Goal: Check status: Check status

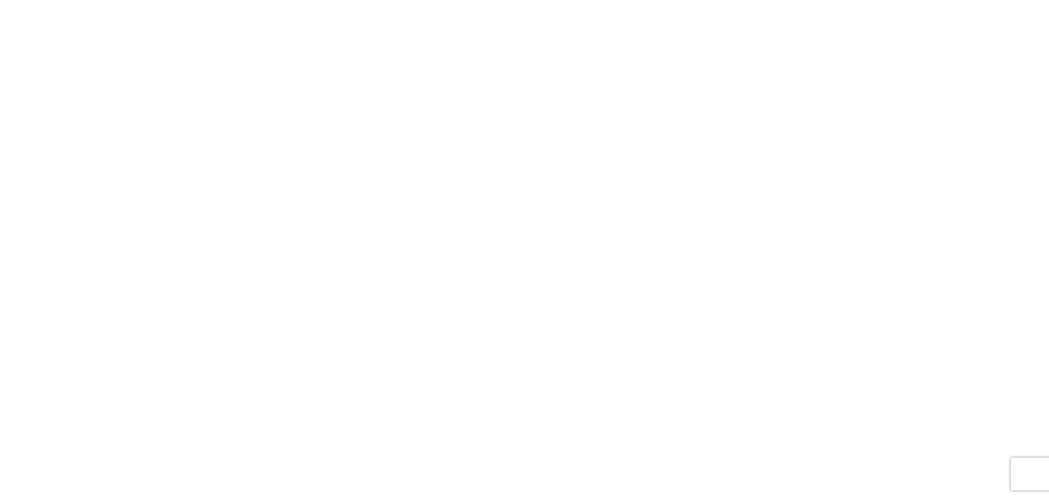
select select "FULL"
select select "LBS"
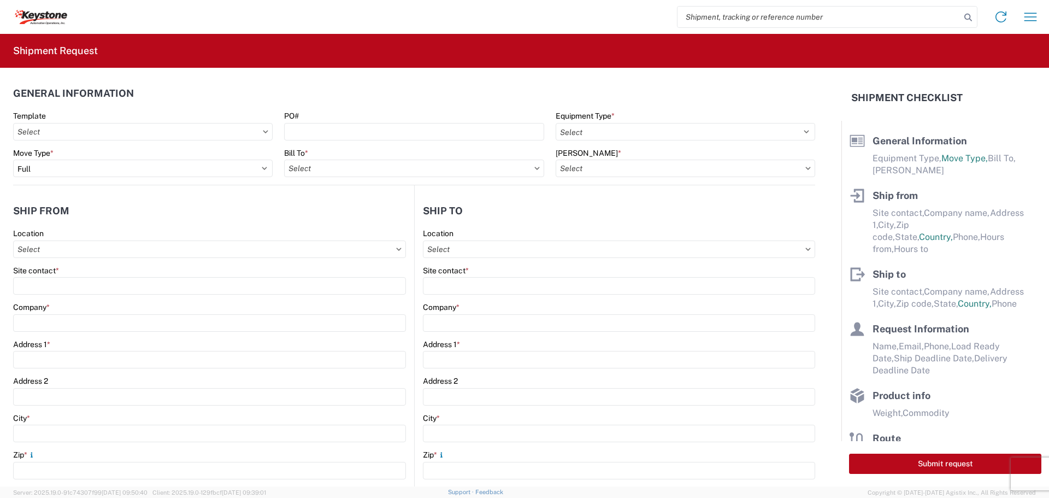
click at [812, 16] on input "search" at bounding box center [819, 17] width 283 height 21
type input "56821676"
click at [966, 16] on icon at bounding box center [968, 17] width 15 height 15
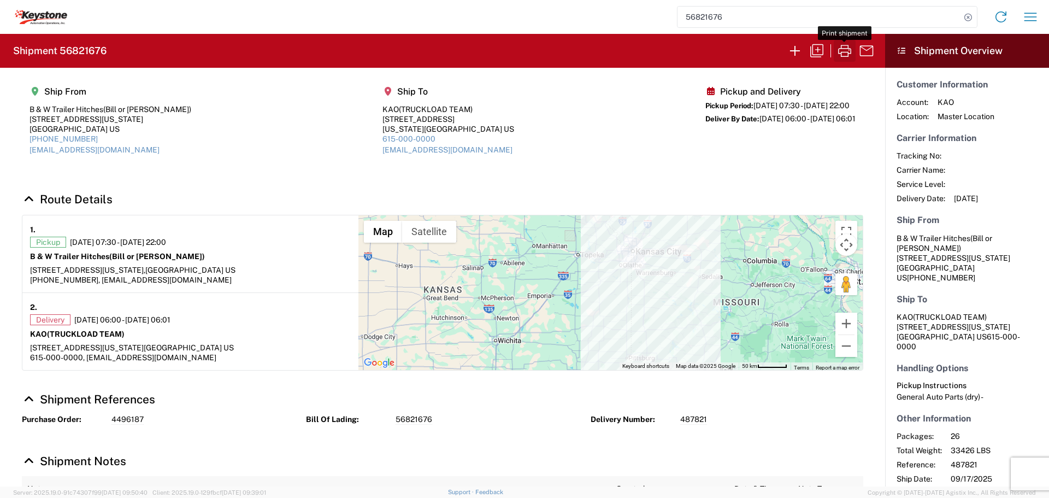
click at [847, 52] on icon "button" at bounding box center [844, 51] width 13 height 12
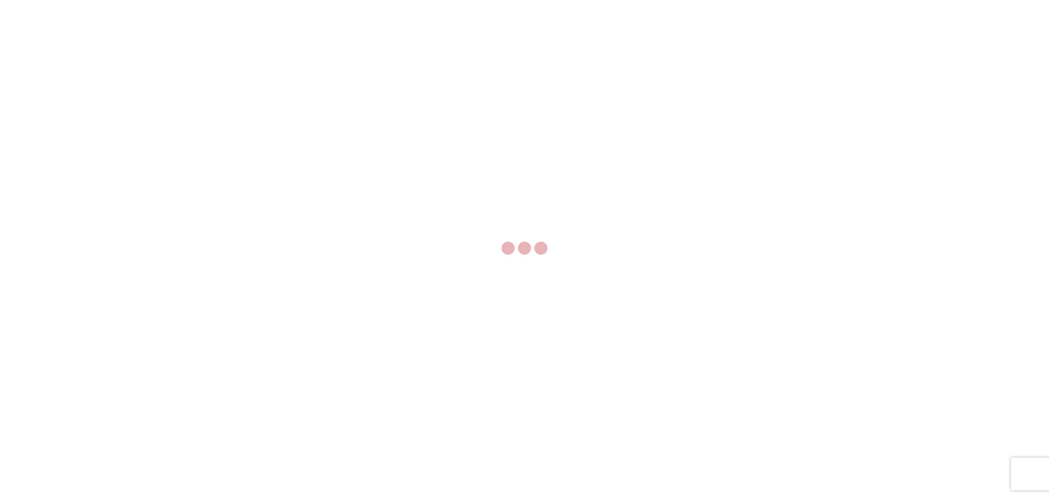
select select "FULL"
select select "LBS"
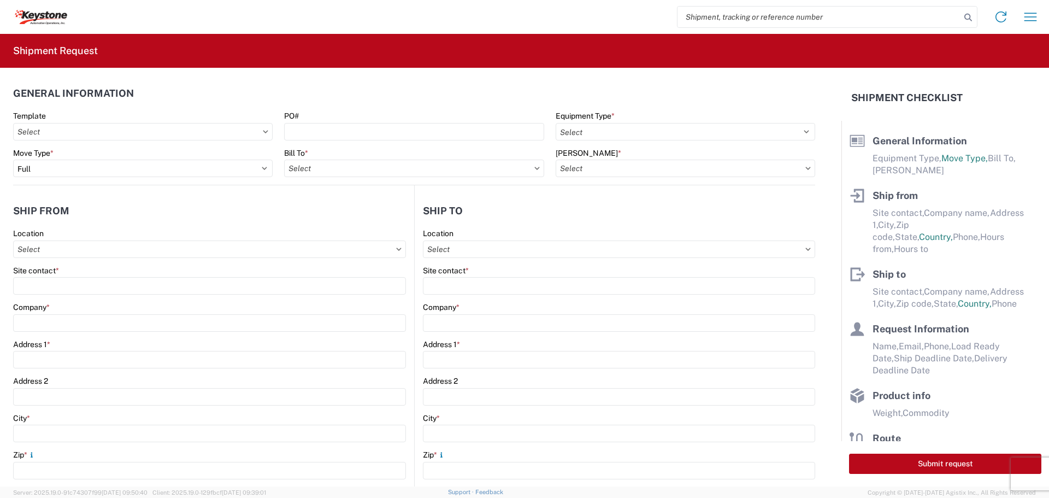
click at [772, 21] on input "search" at bounding box center [819, 17] width 283 height 21
click at [796, 20] on input "568" at bounding box center [819, 17] width 283 height 21
type input "56821134"
click at [965, 14] on icon at bounding box center [968, 17] width 15 height 15
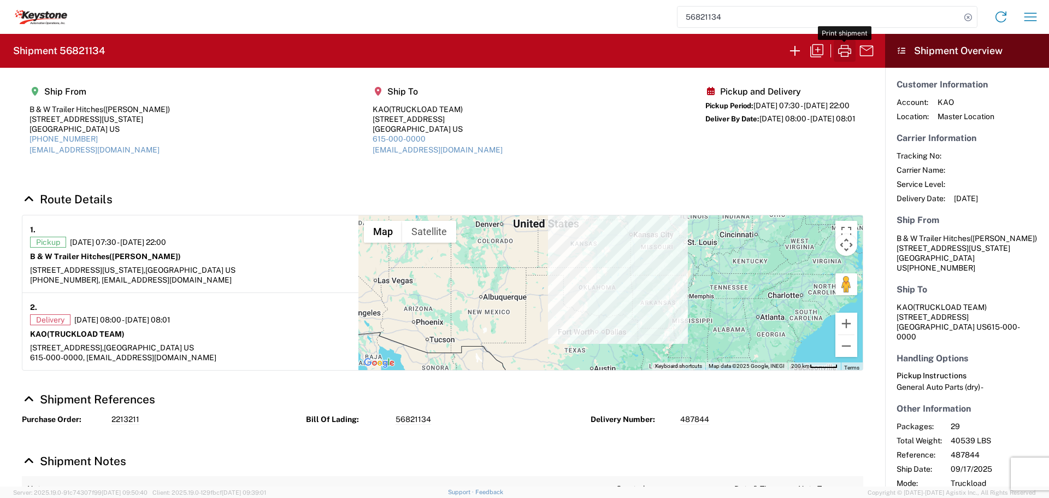
click at [844, 49] on icon "button" at bounding box center [844, 50] width 17 height 17
click at [967, 18] on icon at bounding box center [968, 17] width 15 height 15
click at [793, 17] on input "search" at bounding box center [819, 17] width 283 height 21
type input "56821815"
click at [968, 13] on icon at bounding box center [968, 17] width 15 height 15
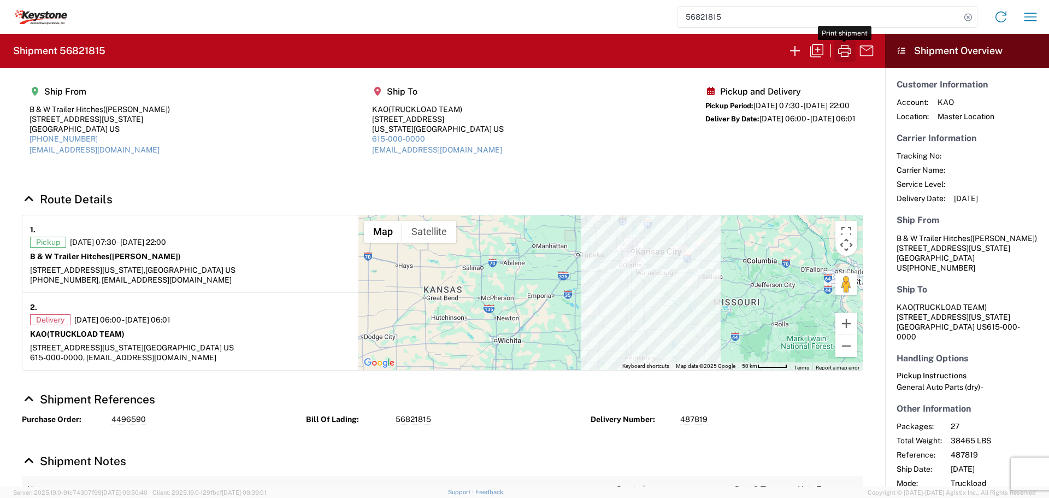
click at [847, 50] on icon "button" at bounding box center [844, 50] width 17 height 17
click at [966, 19] on icon at bounding box center [968, 17] width 15 height 15
paste input "56777330"
type input "56777330"
click at [968, 16] on icon at bounding box center [968, 17] width 15 height 15
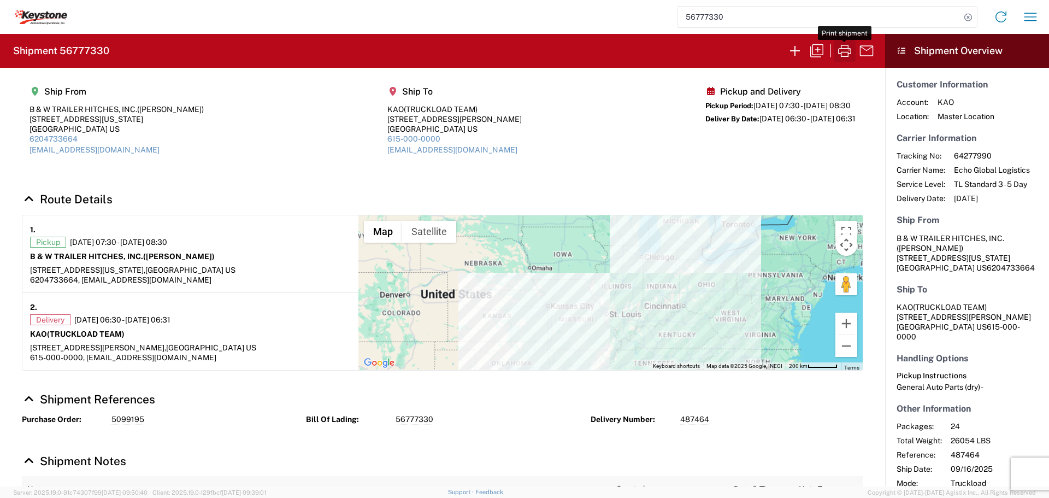
click at [847, 49] on icon "button" at bounding box center [844, 50] width 17 height 17
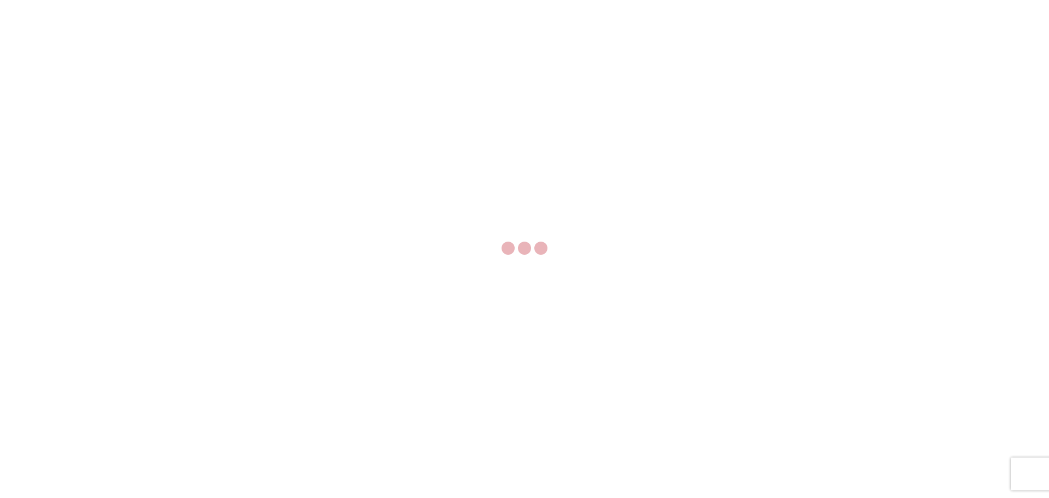
select select "FULL"
select select "LBS"
